Goal: Task Accomplishment & Management: Manage account settings

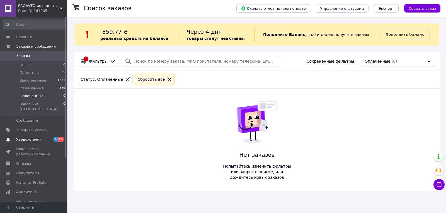
click at [24, 137] on span "Уведомления" at bounding box center [28, 139] width 25 height 5
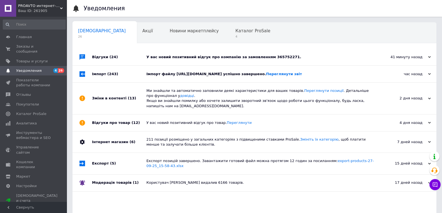
click at [237, 77] on div "Імпорт файлу [URL][DOMAIN_NAME] успішно завершено. Переглянути звіт" at bounding box center [260, 74] width 229 height 5
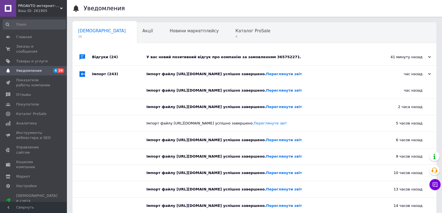
click at [218, 58] on div "У вас новий позитивний відгук про компанію за замовленням 365752271." at bounding box center [260, 57] width 229 height 5
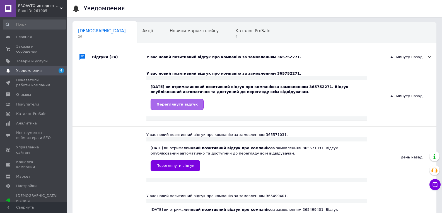
click at [159, 105] on span "Переглянути відгук" at bounding box center [176, 104] width 41 height 4
click at [235, 31] on span "Каталог ProSale" at bounding box center [252, 30] width 35 height 5
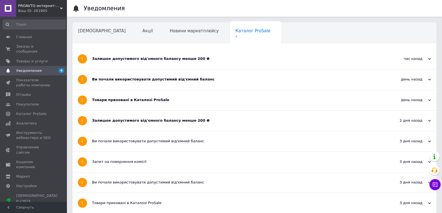
click at [141, 122] on div "Залишок допустимого від'ємного балансу менше 200 ₴" at bounding box center [233, 120] width 283 height 5
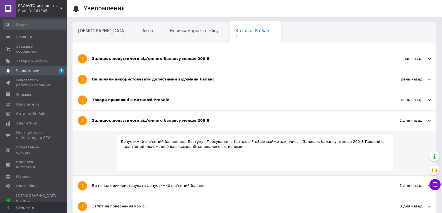
click at [124, 96] on div "Товари приховані в Каталозі ProSale" at bounding box center [233, 100] width 283 height 20
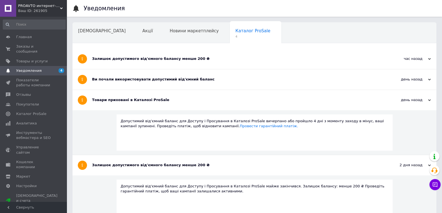
click at [121, 77] on div "Ви почали використовувати допустимий від'ємний баланс" at bounding box center [233, 79] width 283 height 5
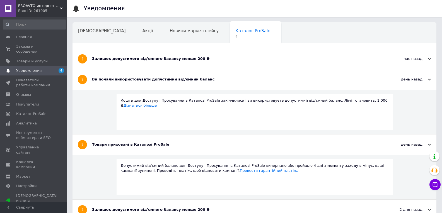
click at [119, 59] on div "Залишок допустимого від'ємного балансу менше 200 ₴" at bounding box center [233, 58] width 283 height 5
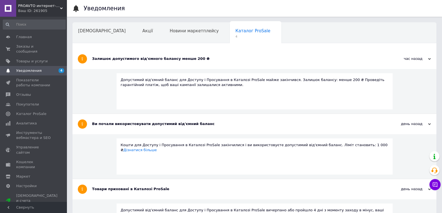
click at [38, 68] on span "Уведомления" at bounding box center [28, 70] width 25 height 5
click at [89, 29] on span "[DEMOGRAPHIC_DATA]" at bounding box center [102, 30] width 48 height 5
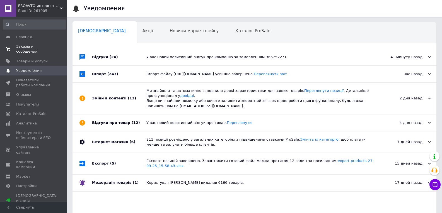
click at [23, 47] on span "Заказы и сообщения" at bounding box center [33, 49] width 35 height 10
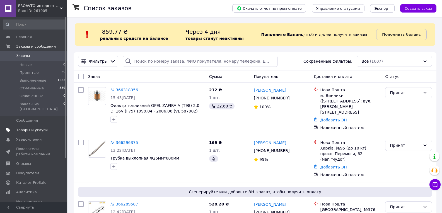
click at [35, 128] on span "Товары и услуги" at bounding box center [32, 130] width 32 height 5
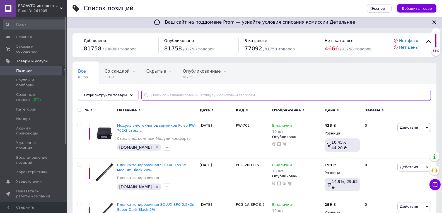
click at [162, 94] on input "text" at bounding box center [286, 95] width 290 height 11
paste input "Компресор "ViTOL" K-35 3in1/7.4V/29.6wh/8000mAh/Повербанк/Ліхтар"
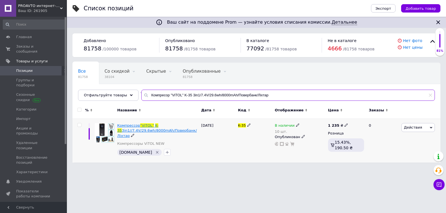
type input "Компресор "ViTOL" K-35 3in1/7.4V/29.6wh/8000mAh/Повербанк/Ліхтар"
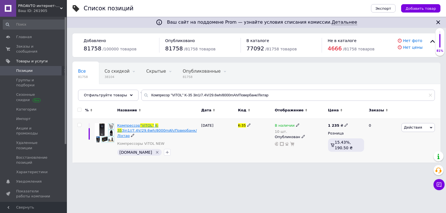
click at [127, 130] on span "3in1//7.4V/29.6wh/8000mAh/Повербанк/Ліхтар" at bounding box center [156, 133] width 79 height 9
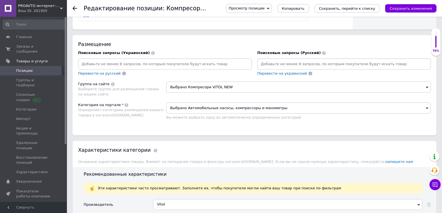
scroll to position [335, 0]
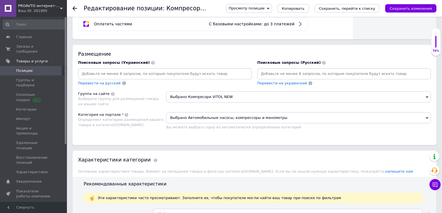
click at [122, 74] on input at bounding box center [165, 74] width 172 height 8
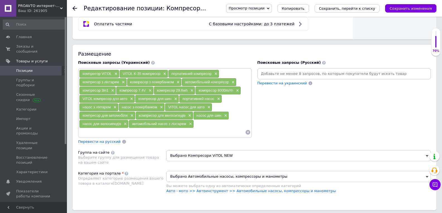
click at [275, 74] on input at bounding box center [345, 74] width 172 height 8
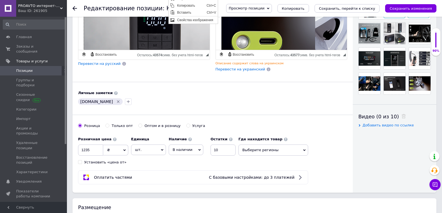
scroll to position [195, 0]
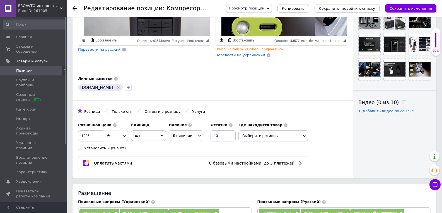
click at [172, 89] on div "vitol.com.ua" at bounding box center [212, 87] width 271 height 9
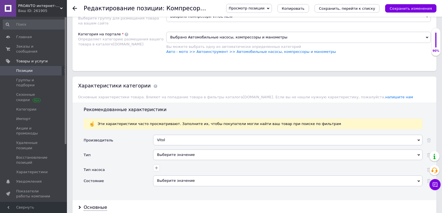
scroll to position [530, 0]
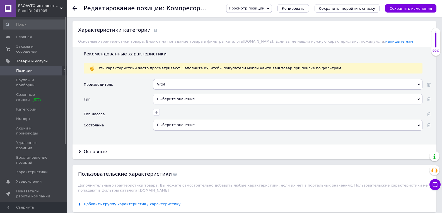
click at [198, 97] on div "Выберите значение" at bounding box center [287, 99] width 269 height 11
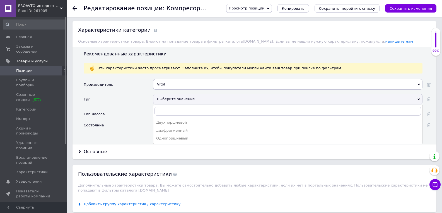
click at [131, 132] on div "Состояние" at bounding box center [118, 127] width 69 height 15
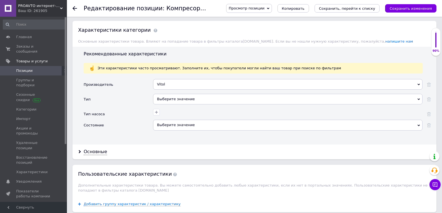
click at [213, 127] on div "Выберите значение" at bounding box center [287, 125] width 269 height 11
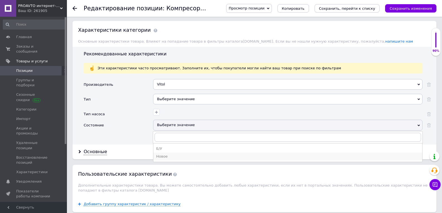
click at [182, 159] on div "Новое" at bounding box center [287, 156] width 263 height 5
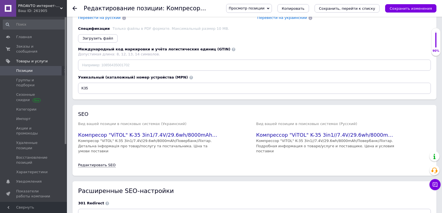
scroll to position [1009, 0]
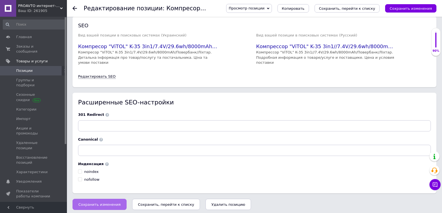
click at [105, 199] on button "Сохранить изменения" at bounding box center [100, 204] width 54 height 11
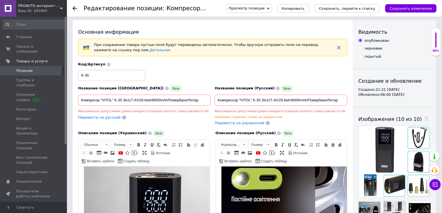
scroll to position [0, 0]
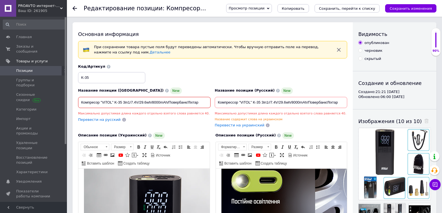
click at [99, 101] on input "Компресор "ViTOL" K-35 3in1/7.4V/29.6wh/8000mAh/Повербанк/Ліхтар" at bounding box center [144, 102] width 132 height 11
checkbox input "true"
paste input "ортативний компресор ViTOL K-35 3in1 з повербанком ліхтарем 7.4V 29.6wh 8000mAh…"
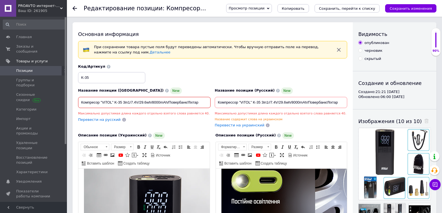
type input "Портативний компресор ViTOL K-35 3in1 з повербанком ліхтарем 7.4V 29.6wh 8000mA…"
checkbox input "true"
type input "Портативний компресор ViTOL K-35 3in1 з повербанком ліхтарем 7.4V 29.6wh 8000mA…"
click at [256, 102] on input "Компрессор "ViTOL" K-35 3in1//7.4V/29.6wh/8000mAh/Повербанк/Ліхтар" at bounding box center [281, 102] width 132 height 11
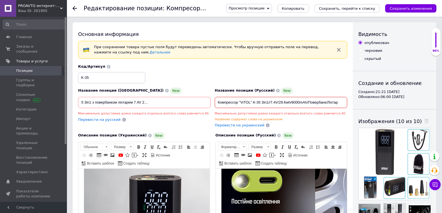
scroll to position [0, 0]
click at [256, 102] on input "Компрессор "ViTOL" K-35 3in1//7.4V/29.6wh/8000mAh/Повербанк/Ліхтар" at bounding box center [281, 102] width 132 height 11
checkbox input "true"
paste input "Портативный компрессор ViTOL K-35 3in1 с повербанком фонарем 7.4V 29.6wh 8000mA…"
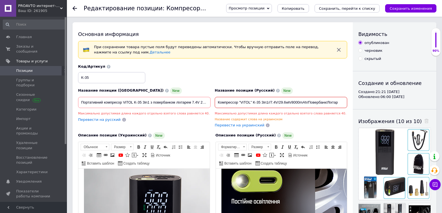
type input "Портативный компрессор ViTOL K-35 3in1 с повербанком фонарем 7.4V 29.6wh 8000mA…"
checkbox input "true"
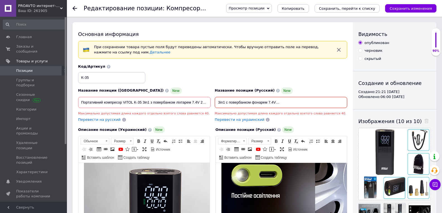
type input "Портативный компрессор ViTOL K-35 3in1 с повербанком фонарем 7.4V 29.6wh 8000mA…"
click at [138, 103] on input "Портативний компресор ViTOL K-35 3in1 з повербанком ліхтарем 7.4V 29.6wh 8000mA…" at bounding box center [144, 102] width 132 height 11
click at [195, 101] on input "Портативний компресор ViTOL K-35 3in1 з повербанком ліхтарем 7.4V 29.6wh 8000mA…" at bounding box center [144, 102] width 132 height 11
click at [202, 102] on input "Портативний компресор ViTOL K-35 3in1 з повербанком ліхтарем 7.4V 29.6wh 8000mA…" at bounding box center [144, 102] width 132 height 11
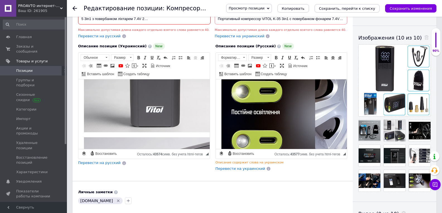
scroll to position [948, 0]
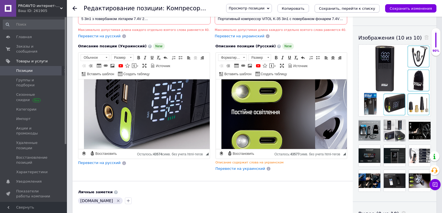
click at [343, 8] on icon "Сохранить, перейти к списку" at bounding box center [347, 8] width 56 height 4
checkbox input "true"
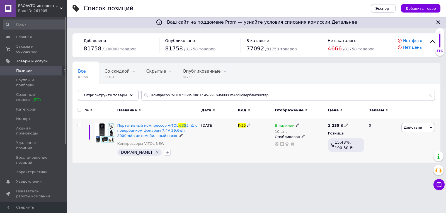
click at [296, 124] on icon at bounding box center [297, 125] width 3 height 3
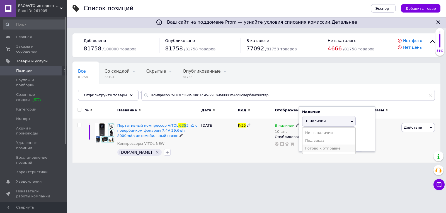
click at [315, 148] on li "Готово к отправке" at bounding box center [329, 149] width 53 height 8
click at [292, 168] on html "PROAVTO интернет-магазин автозапчастей Ваш ID: 261905 Сайт PROAVTO интернет-маг…" at bounding box center [223, 84] width 446 height 168
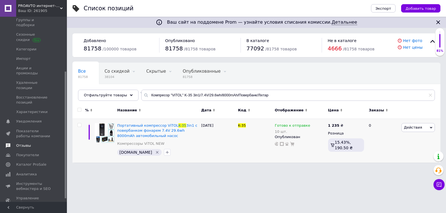
scroll to position [84, 0]
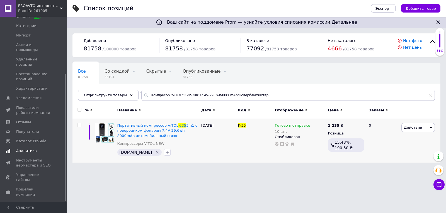
click at [34, 149] on span "Аналитика" at bounding box center [33, 151] width 35 height 5
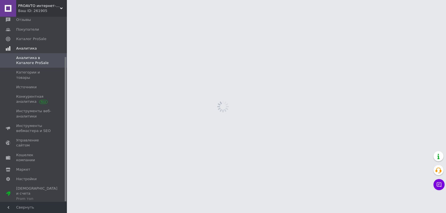
click at [34, 119] on span "Инструменты веб-аналитики" at bounding box center [33, 114] width 35 height 10
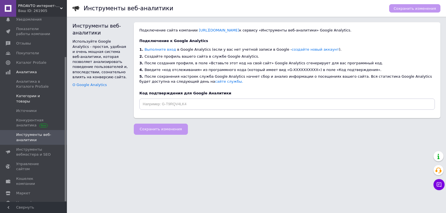
click at [25, 94] on span "Категории и товары" at bounding box center [33, 99] width 35 height 10
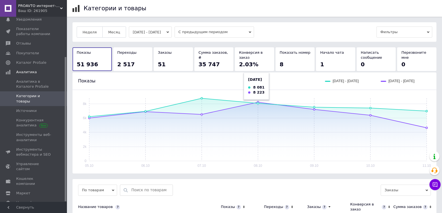
scroll to position [84, 0]
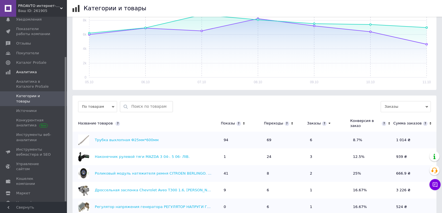
click at [243, 123] on icon at bounding box center [244, 123] width 2 height 3
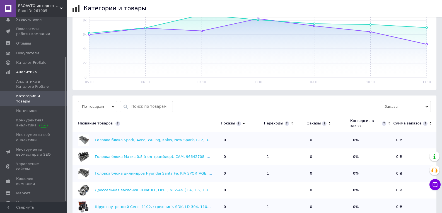
click at [242, 123] on icon at bounding box center [244, 123] width 4 height 5
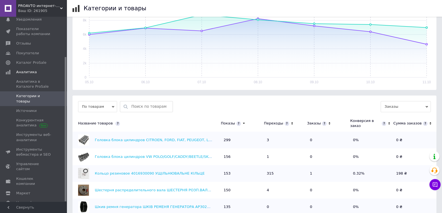
click at [290, 122] on icon at bounding box center [292, 123] width 4 height 5
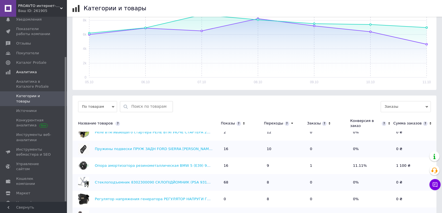
scroll to position [174, 0]
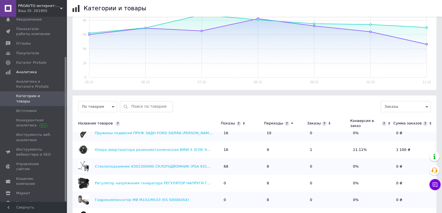
click at [329, 123] on icon at bounding box center [330, 123] width 2 height 3
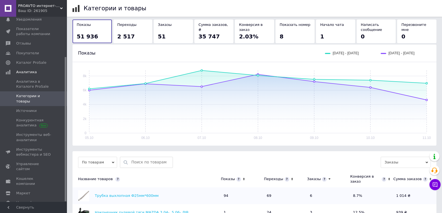
scroll to position [0, 0]
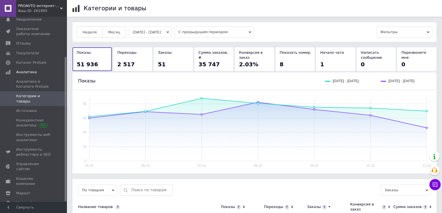
click at [160, 32] on button "05.10.2025 - 11.10.2025" at bounding box center [150, 31] width 43 height 11
click at [163, 30] on button "05.10.2025 - 11.10.2025" at bounding box center [150, 31] width 43 height 11
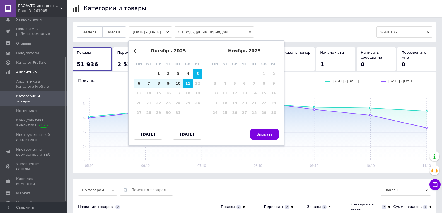
click at [168, 31] on button "05.10.2025 - 11.10.2025" at bounding box center [150, 31] width 43 height 11
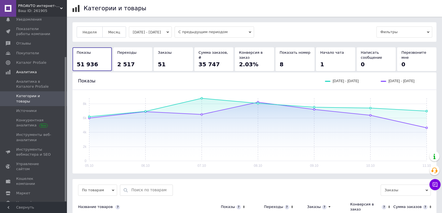
click at [148, 30] on button "05.10.2025 - 11.10.2025" at bounding box center [150, 31] width 43 height 11
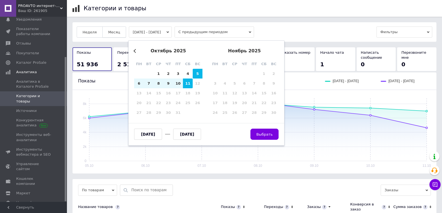
click at [117, 31] on button "Месяц" at bounding box center [114, 31] width 24 height 11
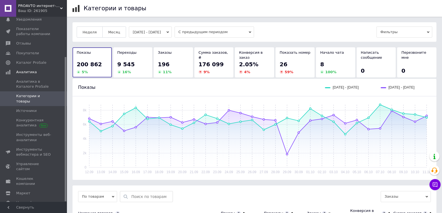
click at [148, 32] on button "12.09.2025 - 11.10.2025" at bounding box center [150, 31] width 43 height 11
click at [112, 32] on span "Месяц" at bounding box center [114, 32] width 12 height 4
click at [115, 34] on span "Месяц" at bounding box center [114, 32] width 12 height 4
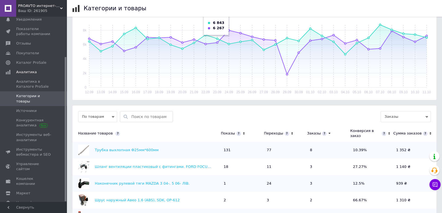
scroll to position [112, 0]
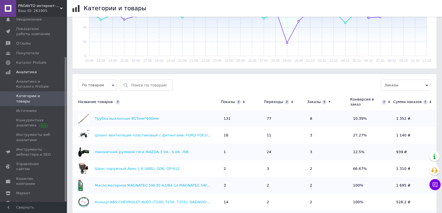
click at [244, 100] on icon at bounding box center [244, 102] width 4 height 5
click at [242, 100] on icon at bounding box center [244, 102] width 4 height 5
click at [329, 100] on icon at bounding box center [330, 102] width 4 height 5
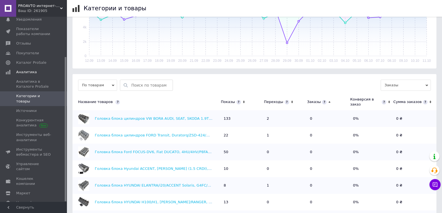
click at [329, 100] on icon at bounding box center [330, 102] width 4 height 5
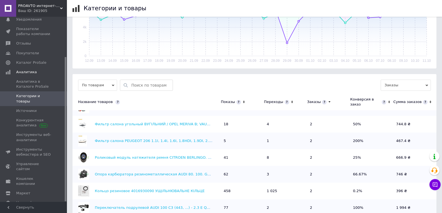
scroll to position [139, 0]
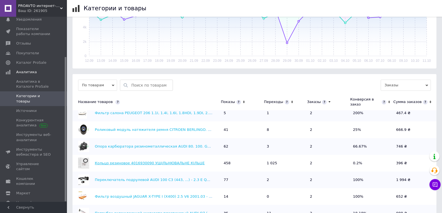
click at [162, 161] on link "Кольцо резиновое 4016930090 УЩІЛЬНЮВАЛЬНЕ КІЛЬЦЕ" at bounding box center [150, 163] width 110 height 4
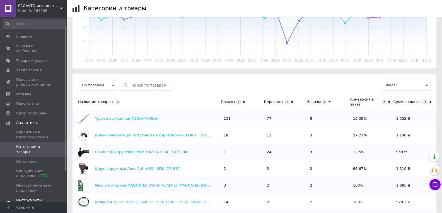
scroll to position [0, 0]
click at [25, 160] on span "Источники" at bounding box center [26, 162] width 20 height 5
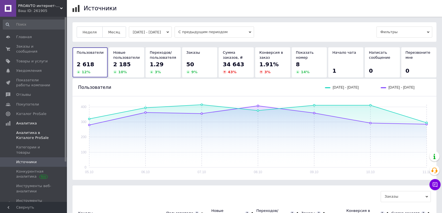
click at [26, 132] on span "Аналитика в Каталоге ProSale" at bounding box center [33, 136] width 35 height 10
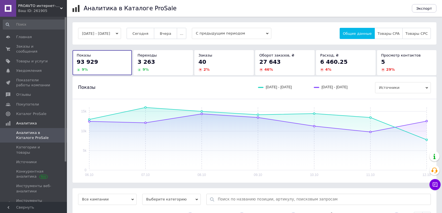
click at [121, 32] on button "06.10.2025 - 12.10.2025" at bounding box center [99, 33] width 43 height 11
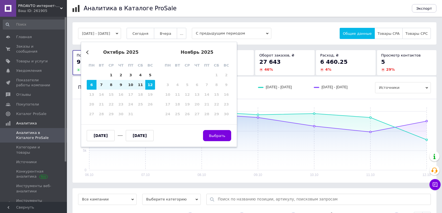
click at [121, 32] on button "06.10.2025 - 12.10.2025" at bounding box center [99, 33] width 43 height 11
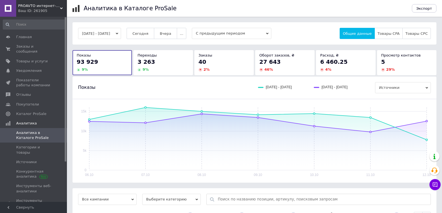
click at [121, 32] on button "06.10.2025 - 12.10.2025" at bounding box center [99, 33] width 43 height 11
click at [183, 33] on span "..." at bounding box center [181, 34] width 3 height 4
click at [178, 75] on span "60 дней" at bounding box center [169, 77] width 15 height 4
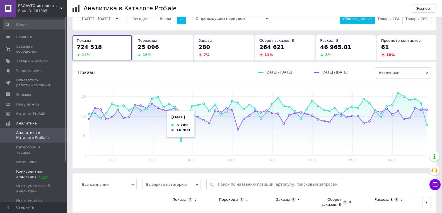
scroll to position [13, 0]
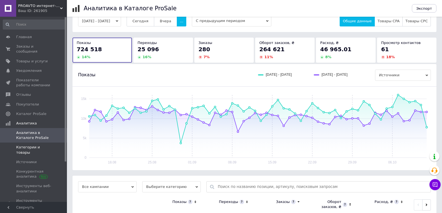
click at [26, 145] on span "Категории и товары" at bounding box center [33, 150] width 35 height 10
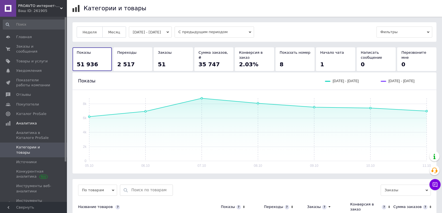
click at [156, 33] on button "05.10.2025 - 11.10.2025" at bounding box center [150, 31] width 43 height 11
click at [118, 30] on button "Месяц" at bounding box center [114, 31] width 24 height 11
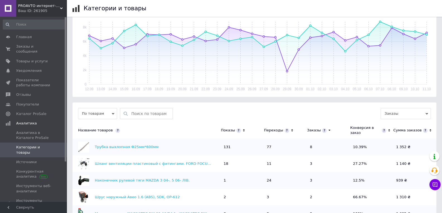
scroll to position [84, 0]
click at [33, 112] on span "Каталог ProSale" at bounding box center [31, 114] width 30 height 5
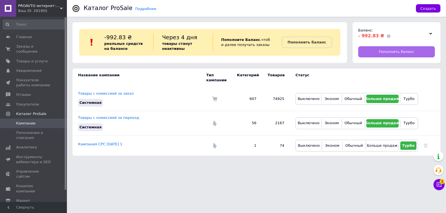
click at [388, 52] on span "Пополнить баланс" at bounding box center [396, 51] width 35 height 5
